Goal: Transaction & Acquisition: Download file/media

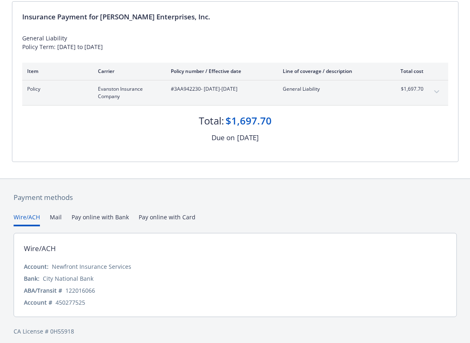
scroll to position [90, 0]
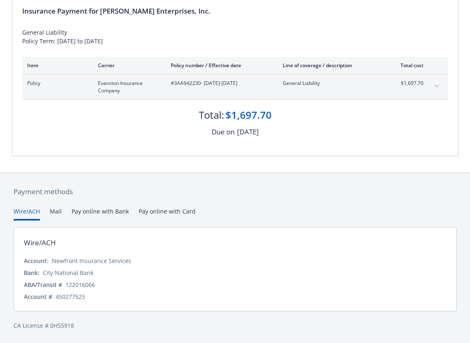
click at [97, 212] on button "Pay online with Bank" at bounding box center [100, 214] width 57 height 14
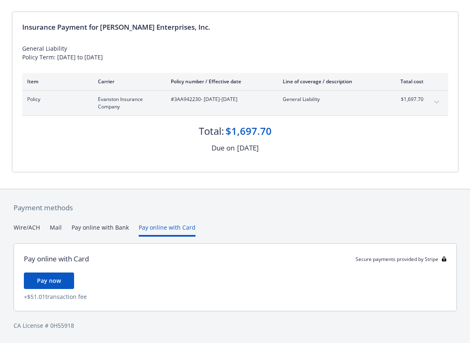
scroll to position [74, 0]
click at [163, 212] on div "Payment methods Wire/ACH Mail Pay online with Bank Pay online with Card Pay onl…" at bounding box center [235, 266] width 447 height 154
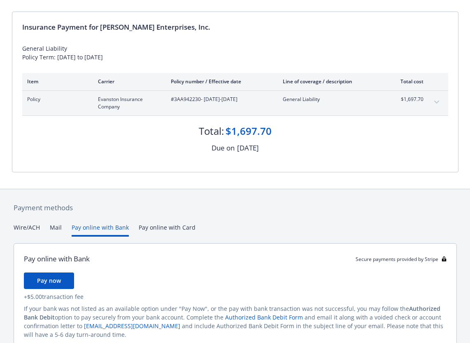
click at [95, 225] on button "Pay online with Bank" at bounding box center [100, 230] width 57 height 14
click at [44, 282] on span "Pay now" at bounding box center [49, 280] width 24 height 8
click at [45, 279] on span "Pay now" at bounding box center [49, 280] width 24 height 8
click at [55, 226] on button "Mail" at bounding box center [56, 230] width 12 height 14
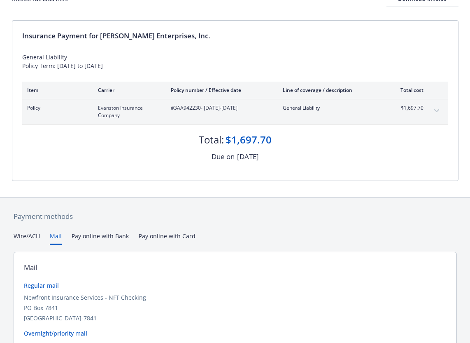
scroll to position [0, 0]
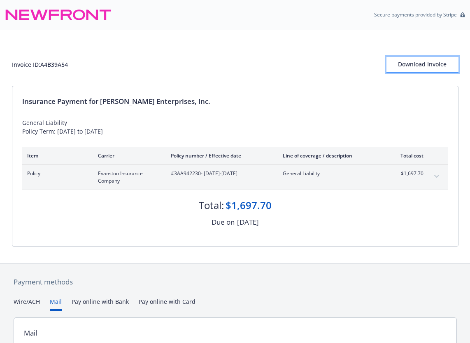
click at [421, 64] on div "Download Invoice" at bounding box center [423, 64] width 72 height 16
